Goal: Task Accomplishment & Management: Manage account settings

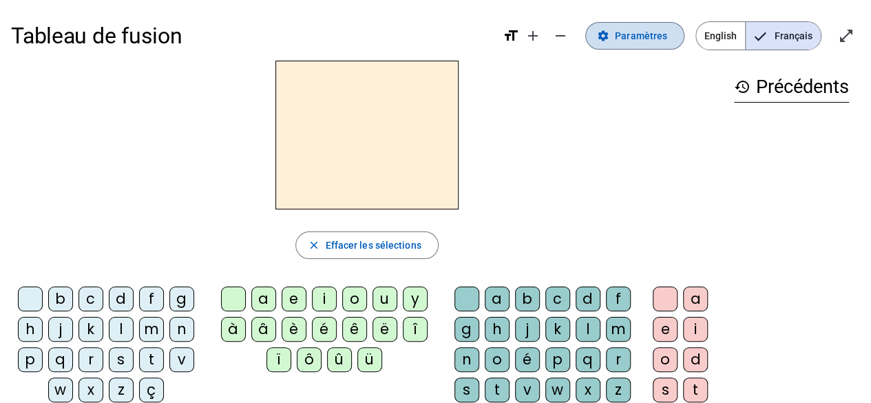
click at [658, 32] on span "Paramètres" at bounding box center [641, 36] width 52 height 17
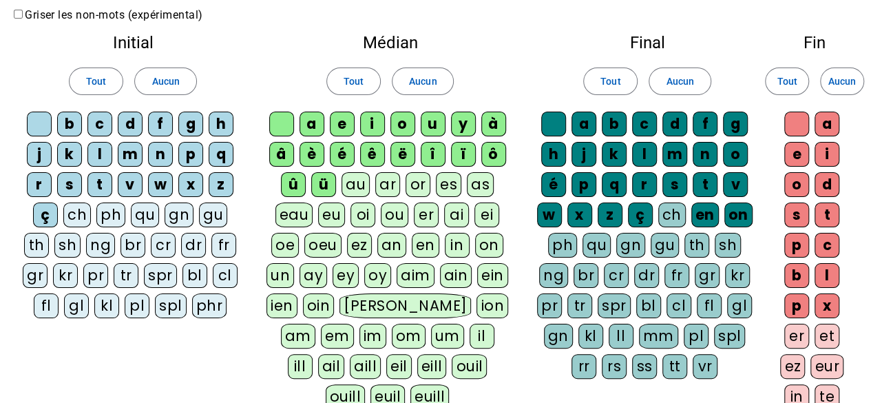
scroll to position [53, 0]
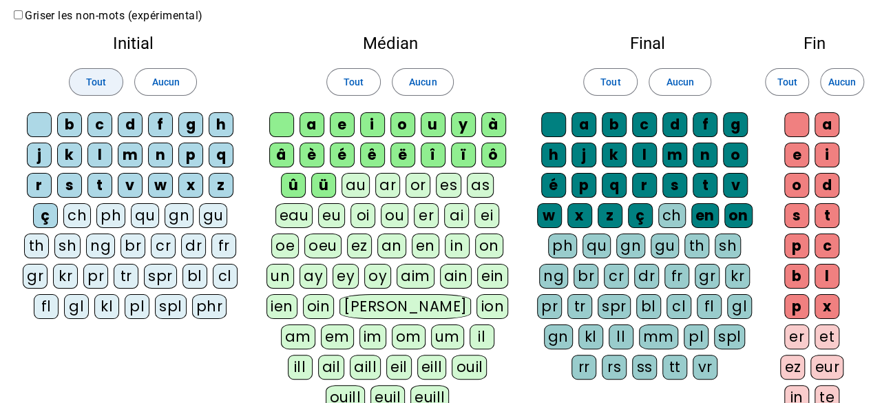
click at [110, 87] on span at bounding box center [96, 81] width 53 height 33
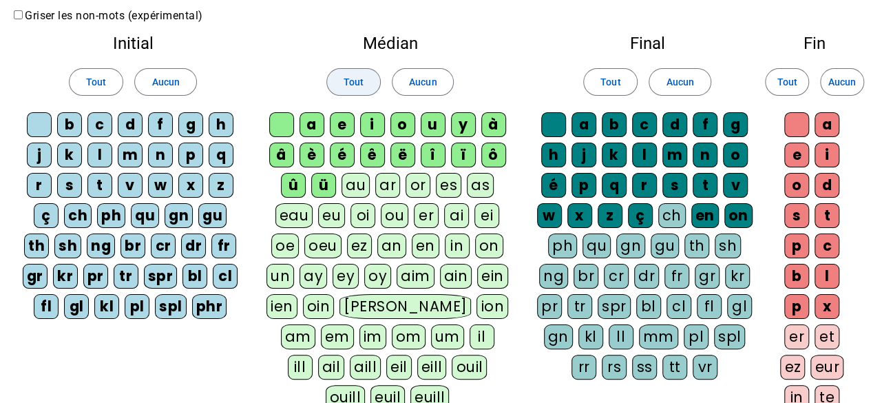
click at [360, 83] on span "Tout" at bounding box center [354, 82] width 20 height 17
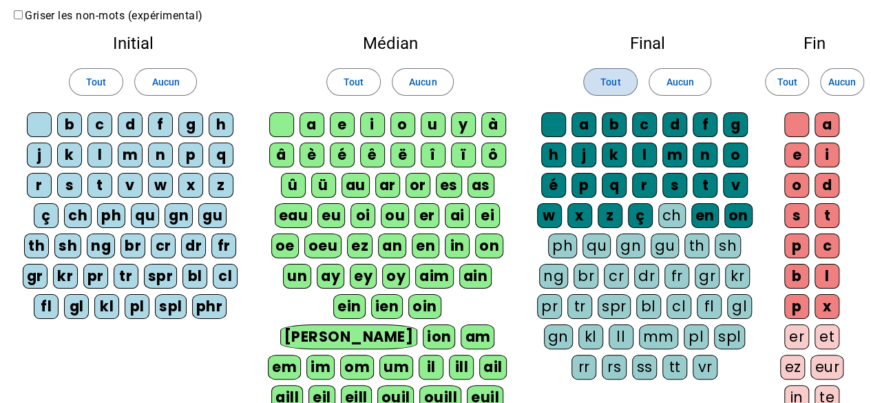
click at [617, 81] on span "Tout" at bounding box center [611, 82] width 20 height 17
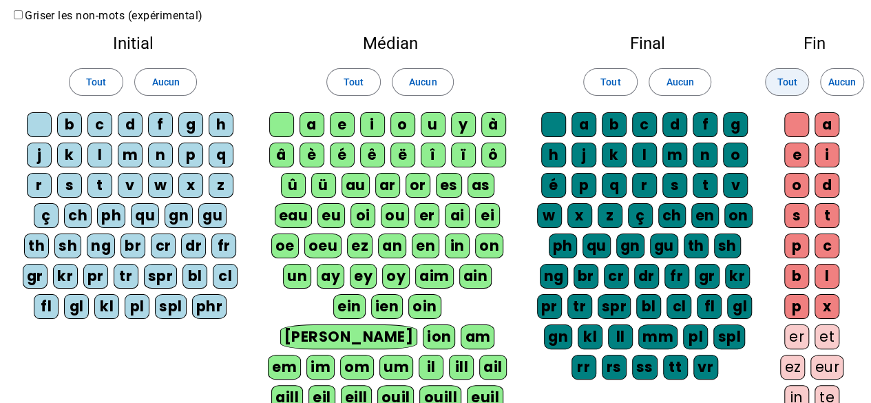
click at [783, 89] on span "Tout" at bounding box center [787, 82] width 20 height 17
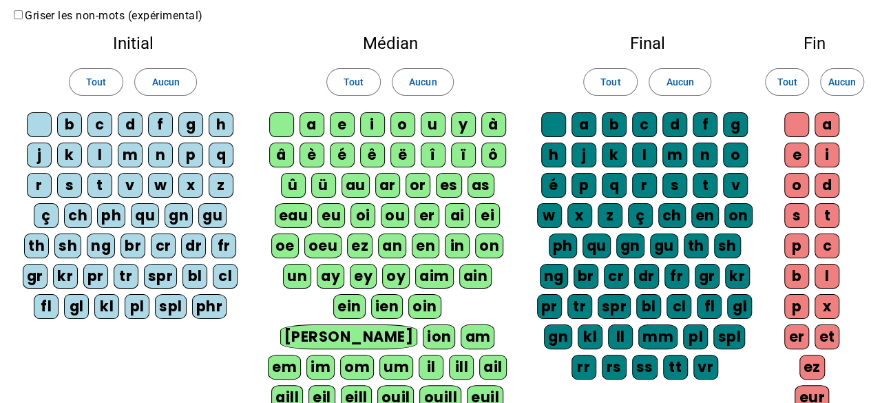
scroll to position [0, 0]
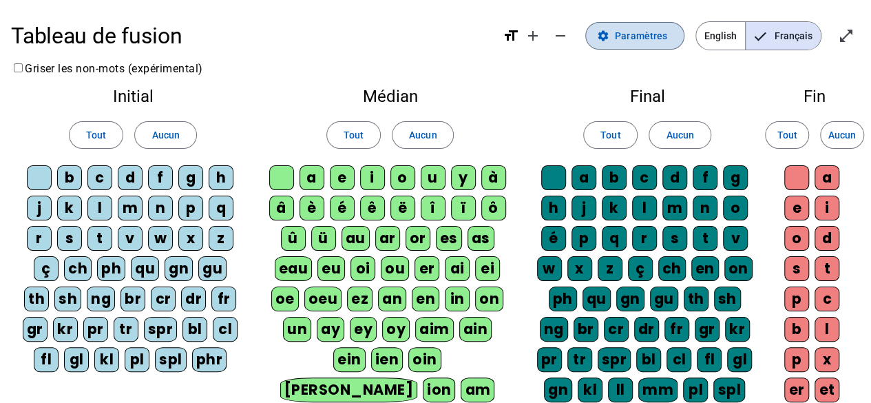
click at [604, 30] on mat-icon "settings" at bounding box center [603, 36] width 12 height 12
click at [623, 35] on span "Paramètres" at bounding box center [641, 36] width 52 height 17
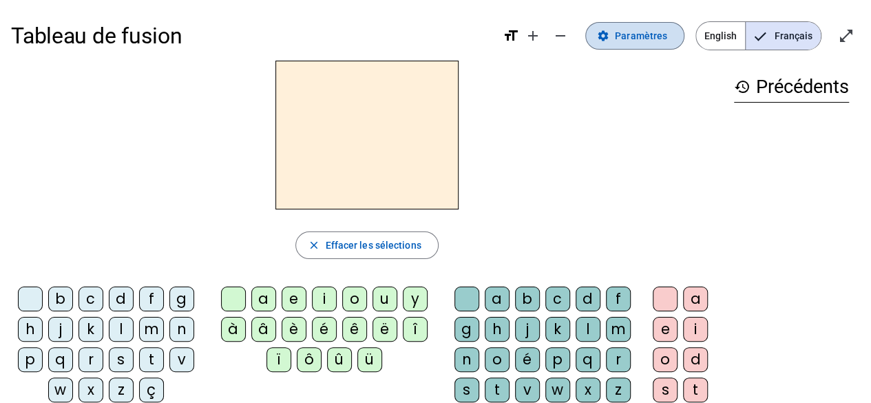
click at [665, 39] on span "Paramètres" at bounding box center [641, 36] width 52 height 17
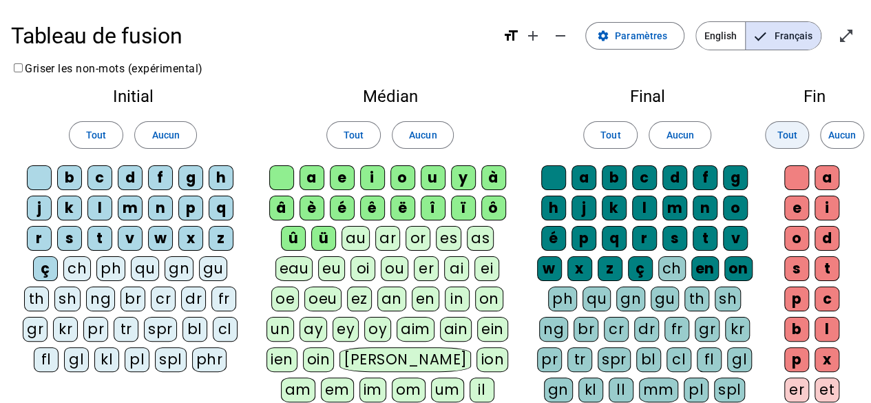
click at [790, 134] on span "Tout" at bounding box center [787, 135] width 20 height 17
click at [614, 142] on span "Tout" at bounding box center [611, 135] width 20 height 17
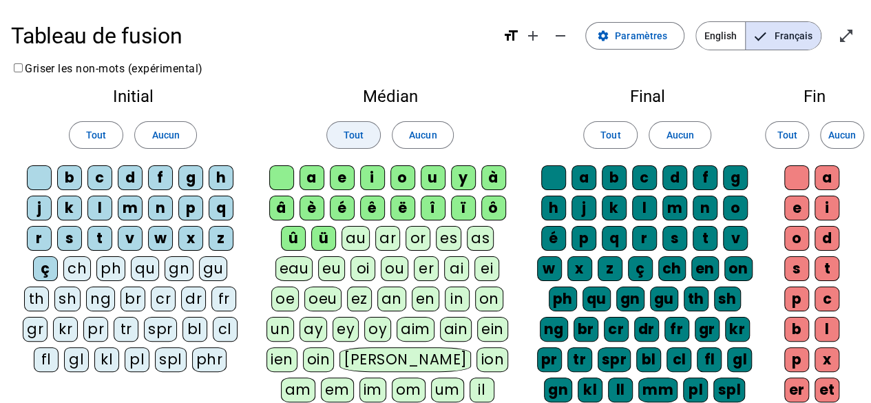
click at [355, 151] on span at bounding box center [353, 134] width 53 height 33
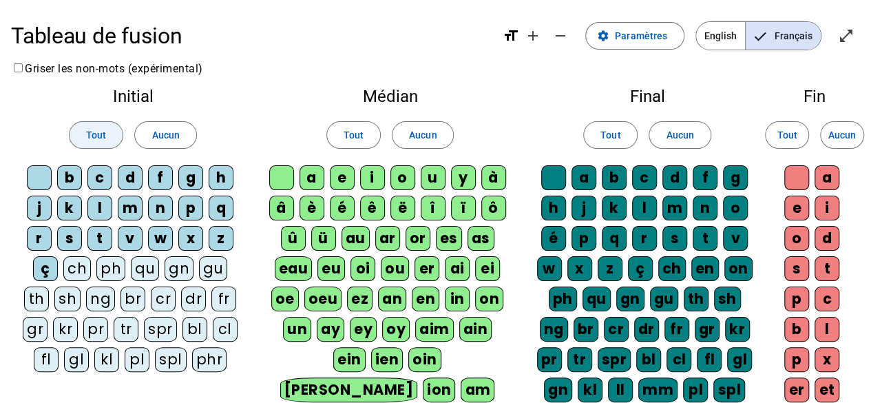
click at [117, 144] on span at bounding box center [96, 134] width 53 height 33
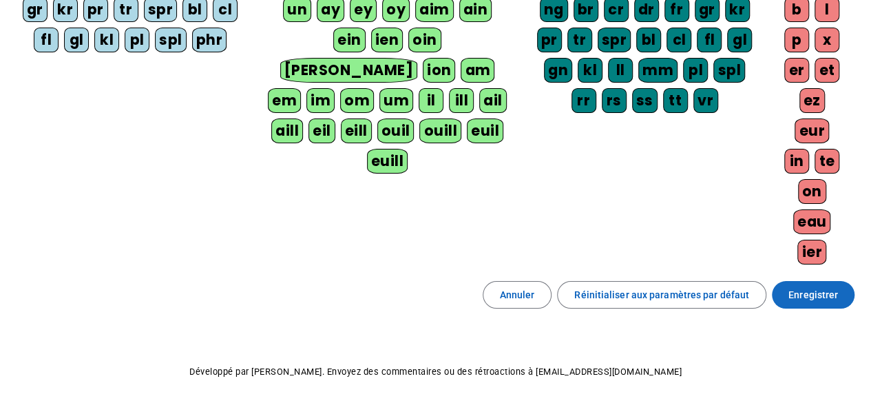
click at [818, 287] on span "Enregistrer" at bounding box center [814, 295] width 50 height 17
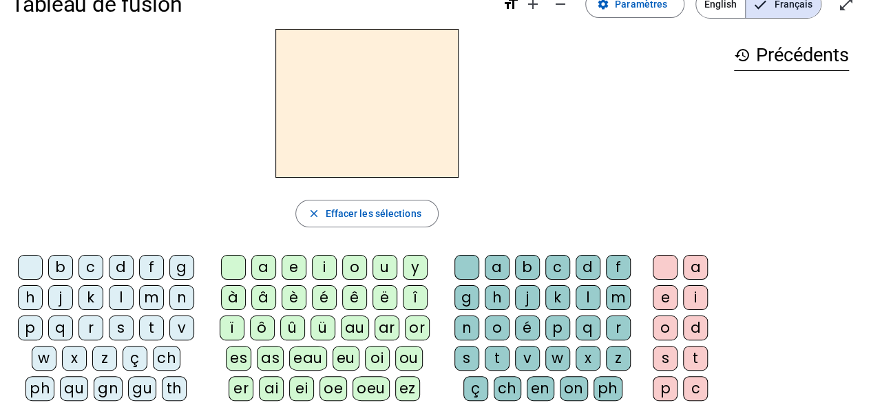
scroll to position [29, 0]
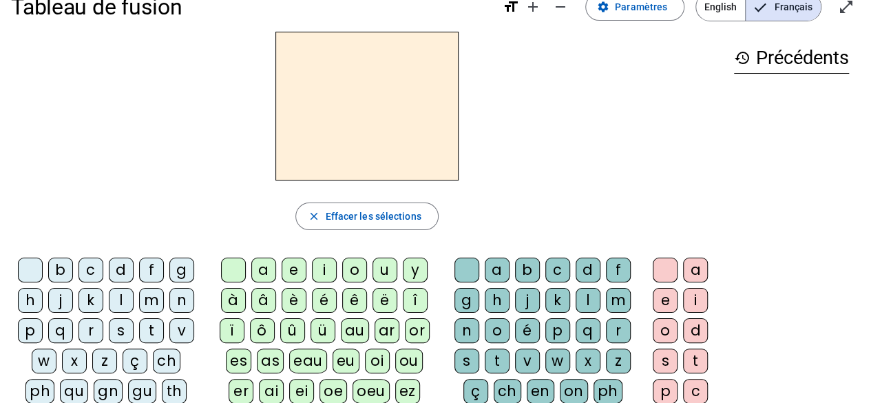
click at [59, 269] on div "b" at bounding box center [60, 270] width 25 height 25
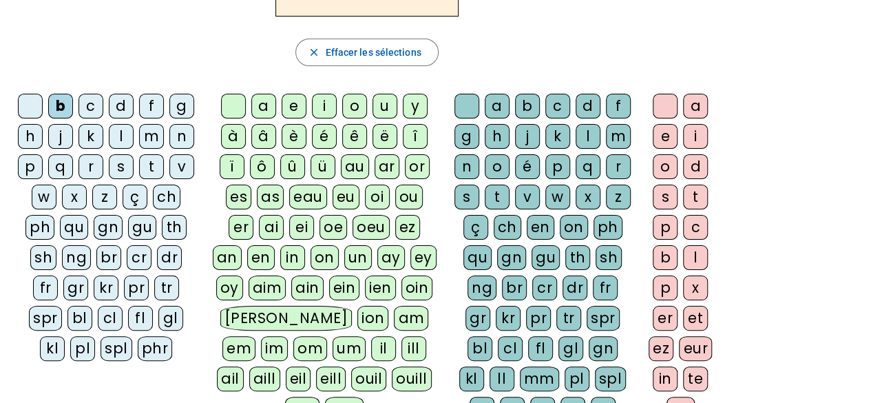
scroll to position [187, 0]
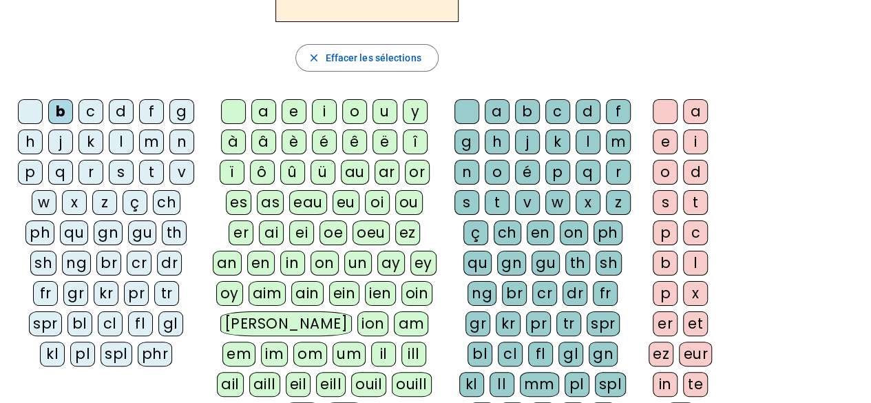
click at [395, 200] on div "ou" at bounding box center [409, 202] width 28 height 25
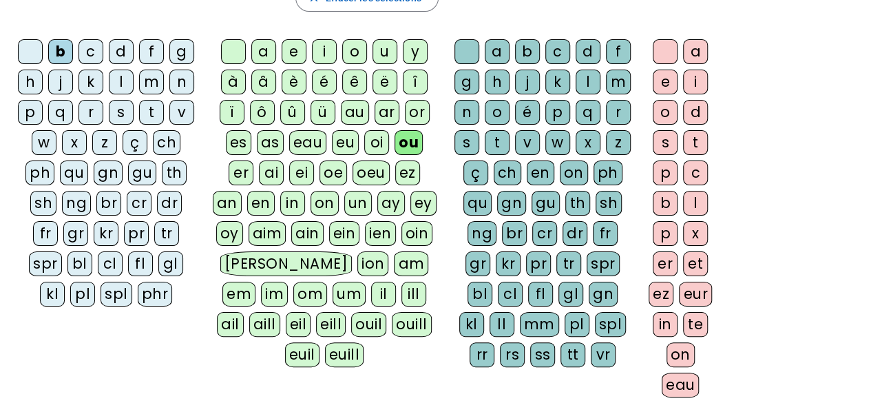
scroll to position [248, 0]
click at [525, 342] on div "rs" at bounding box center [512, 354] width 25 height 25
click at [672, 73] on div "e" at bounding box center [665, 81] width 25 height 25
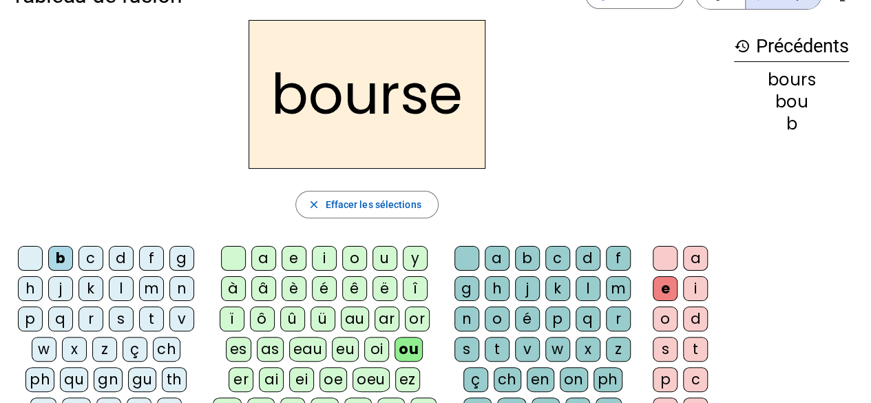
scroll to position [30, 0]
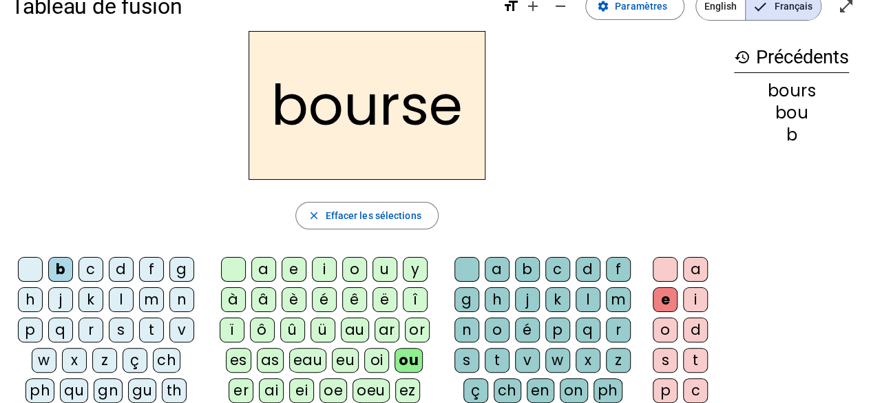
click at [85, 261] on div "c" at bounding box center [91, 269] width 25 height 25
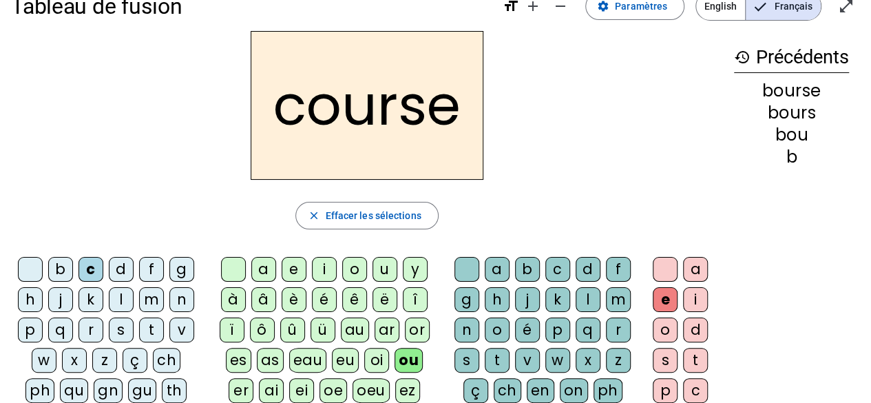
click at [33, 275] on div at bounding box center [30, 269] width 25 height 25
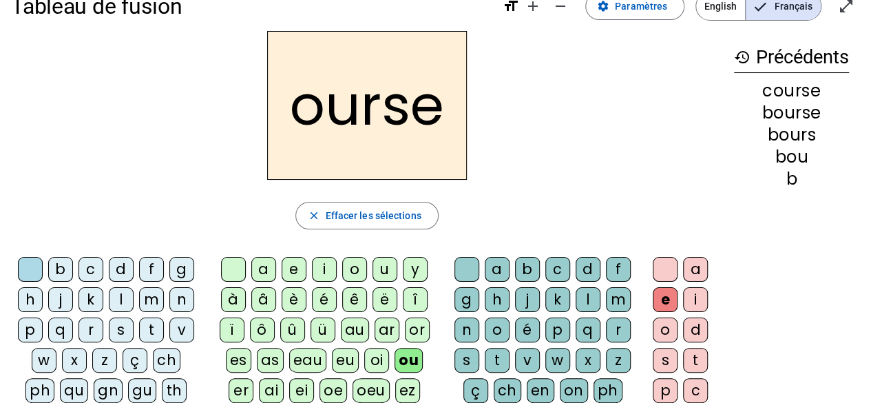
click at [667, 269] on div at bounding box center [665, 269] width 25 height 25
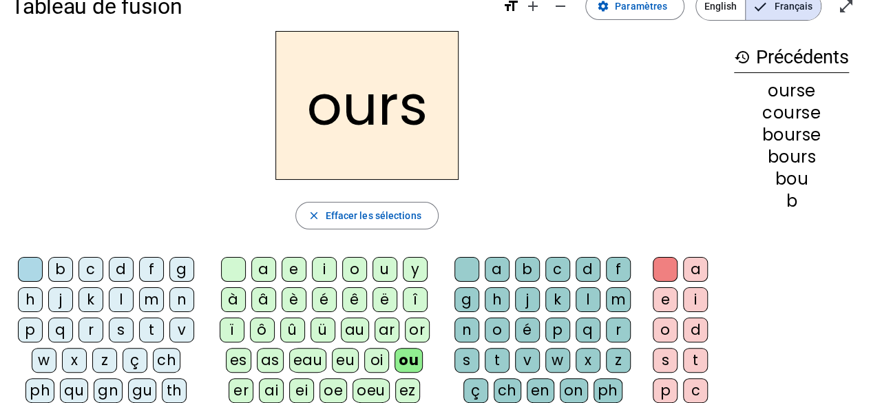
click at [92, 260] on div "c" at bounding box center [91, 269] width 25 height 25
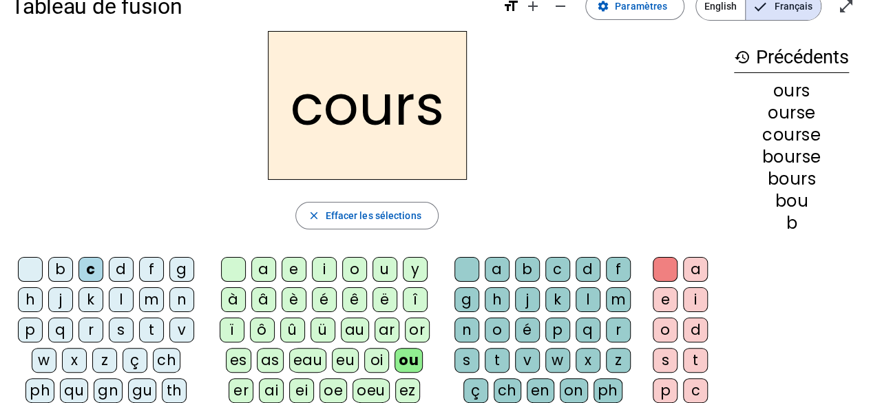
click at [146, 329] on div "t" at bounding box center [151, 329] width 25 height 25
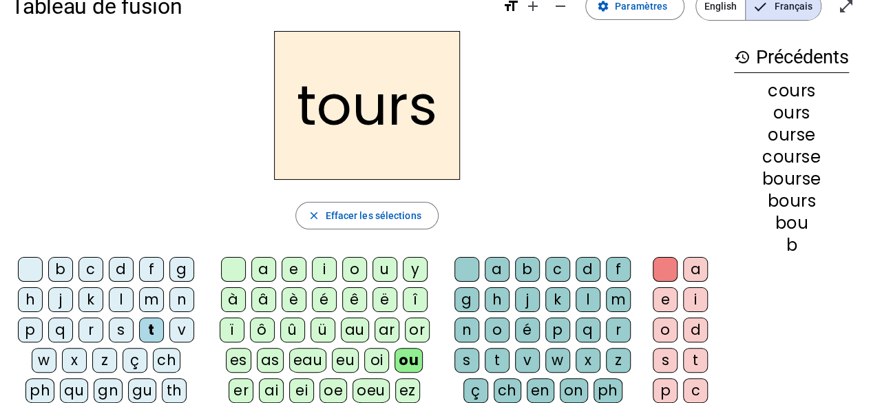
click at [467, 269] on div at bounding box center [467, 269] width 25 height 25
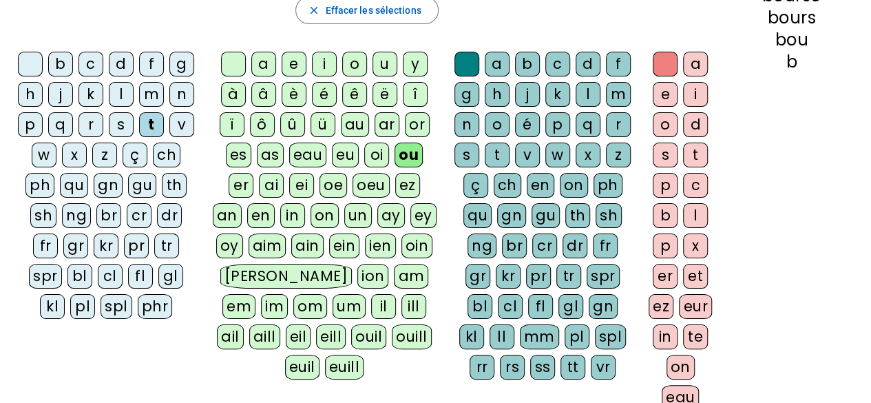
scroll to position [239, 0]
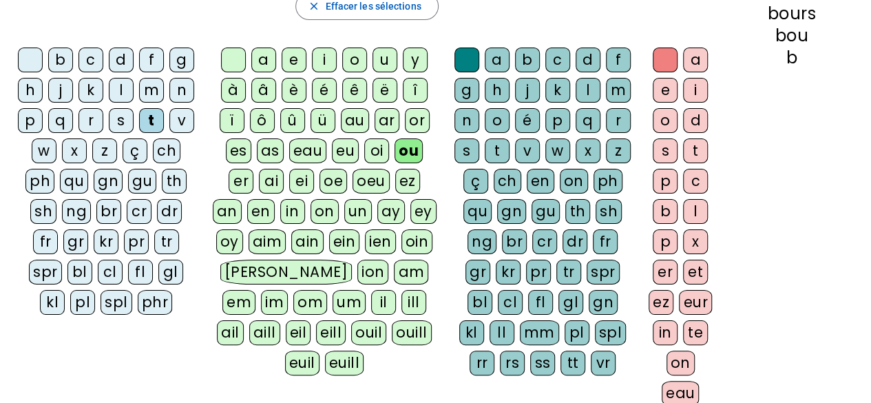
click at [611, 116] on div "r" at bounding box center [618, 120] width 25 height 25
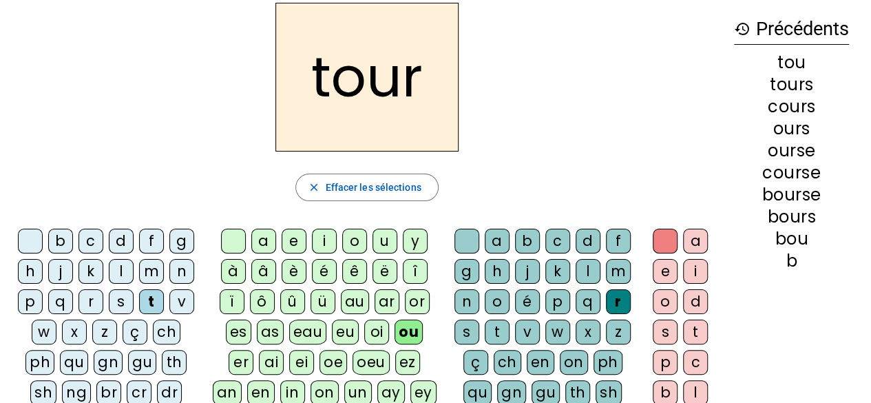
scroll to position [55, 0]
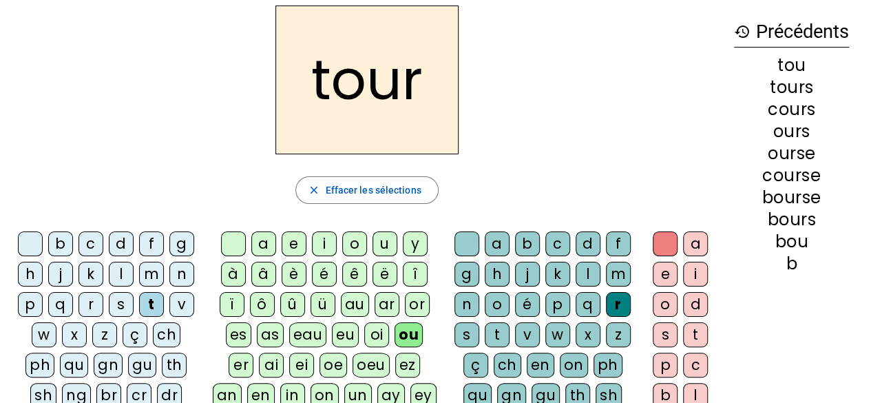
click at [147, 246] on div "f" at bounding box center [151, 243] width 25 height 25
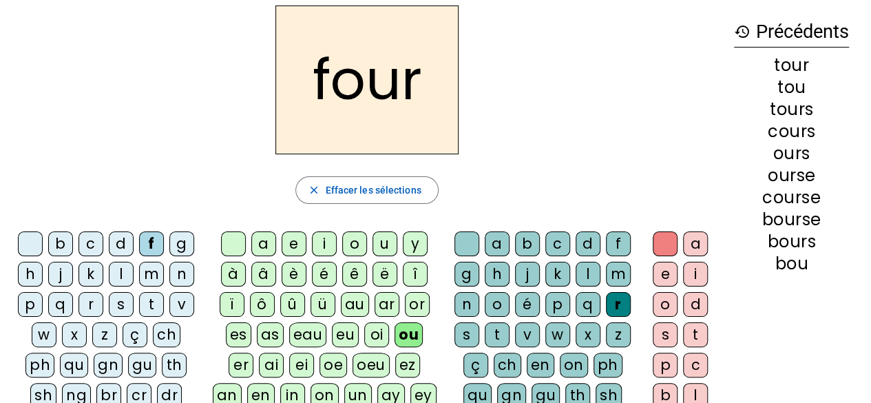
click at [63, 279] on div "j" at bounding box center [60, 274] width 25 height 25
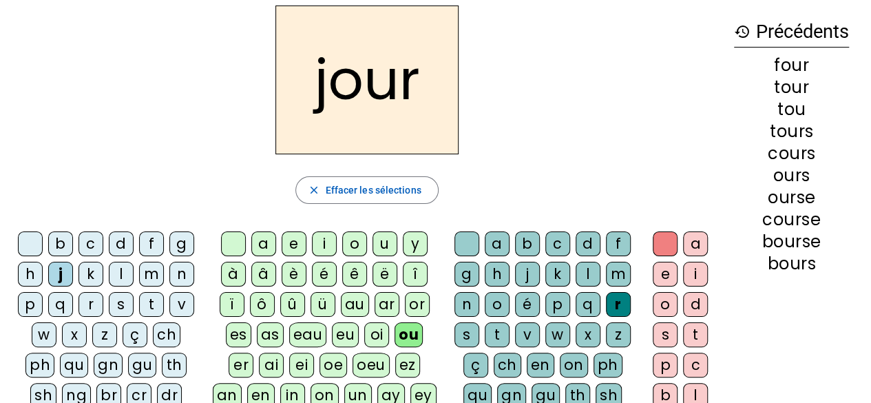
click at [143, 309] on div "t" at bounding box center [151, 304] width 25 height 25
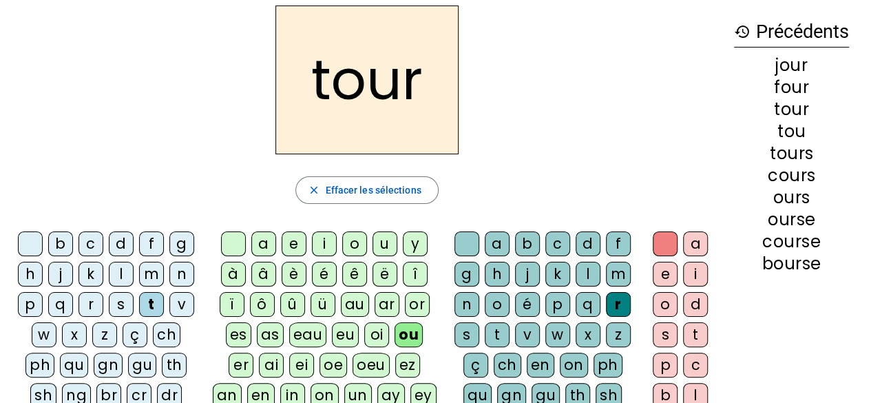
click at [123, 244] on div "d" at bounding box center [121, 243] width 25 height 25
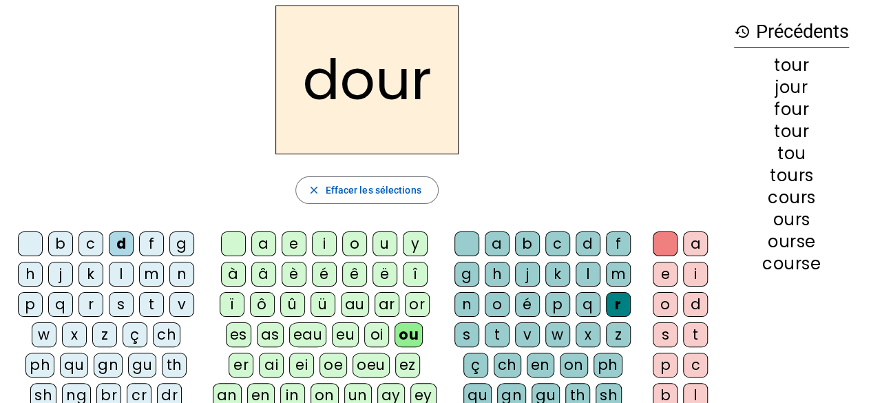
click at [35, 301] on div "p" at bounding box center [30, 304] width 25 height 25
